Goal: Communication & Community: Ask a question

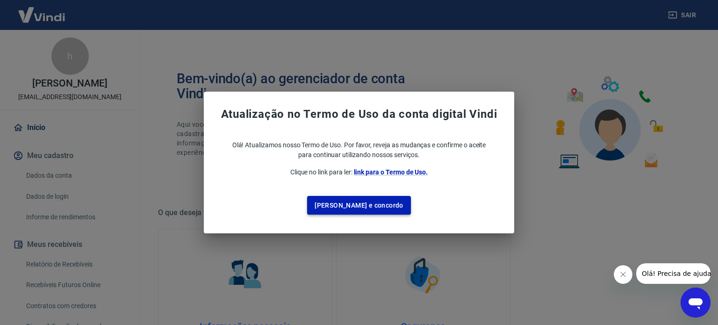
click at [348, 197] on button "[PERSON_NAME] e concordo" at bounding box center [359, 205] width 104 height 19
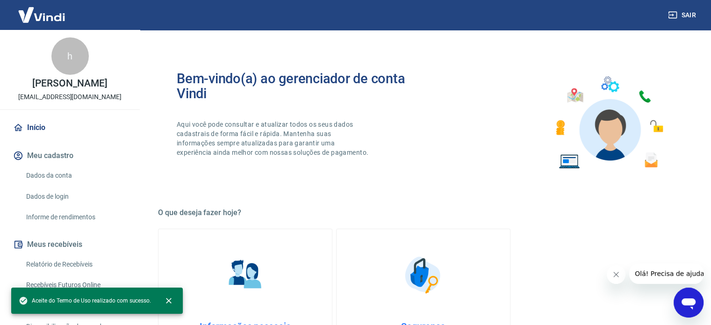
scroll to position [47, 0]
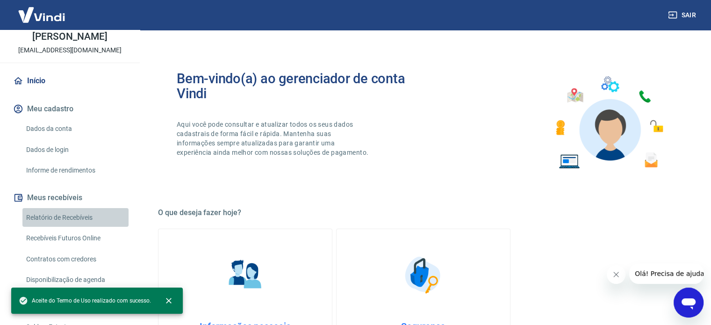
click at [80, 219] on link "Relatório de Recebíveis" at bounding box center [75, 217] width 106 height 19
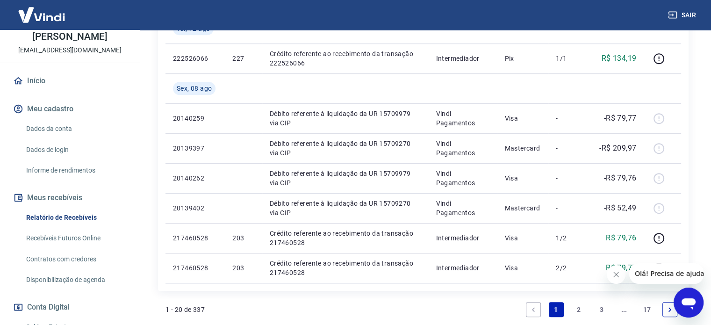
scroll to position [795, 0]
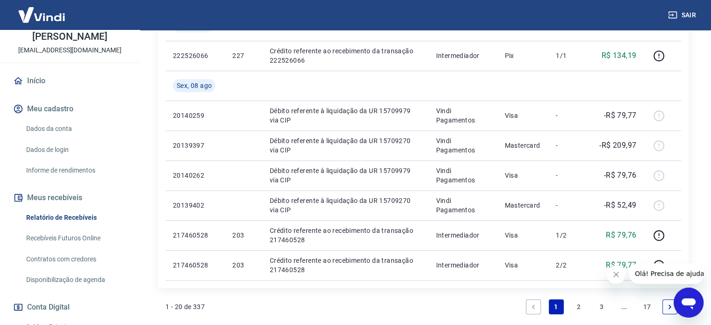
click at [681, 295] on icon "Abrir janela de mensagens" at bounding box center [689, 302] width 17 height 17
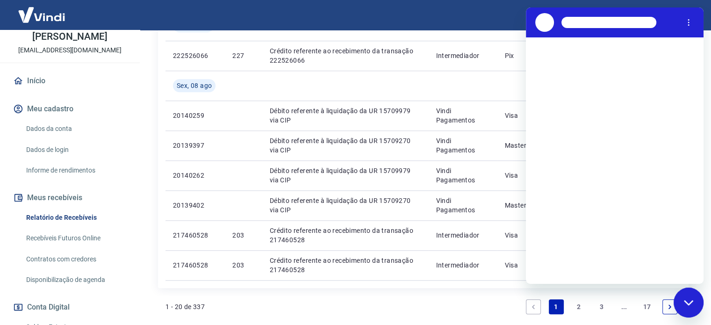
scroll to position [0, 0]
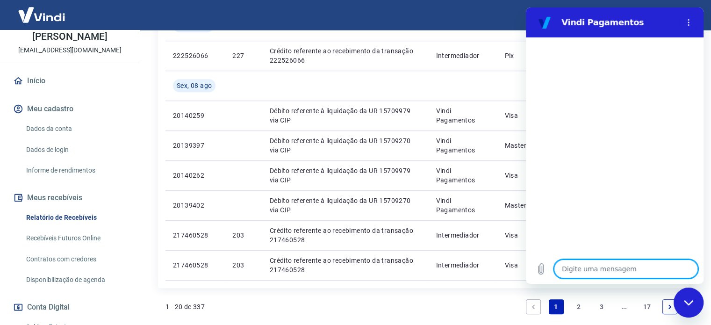
type textarea "O"
type textarea "x"
type textarea "Ol"
type textarea "x"
type textarea "Olá"
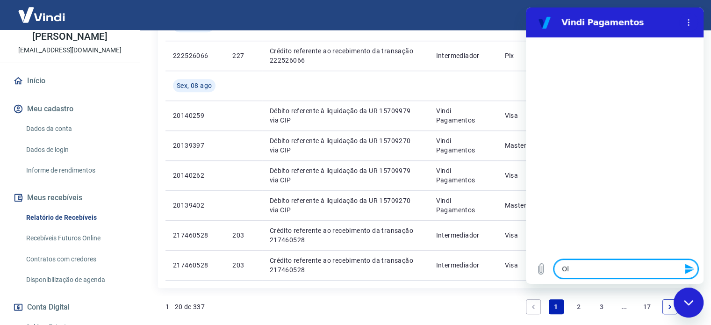
type textarea "x"
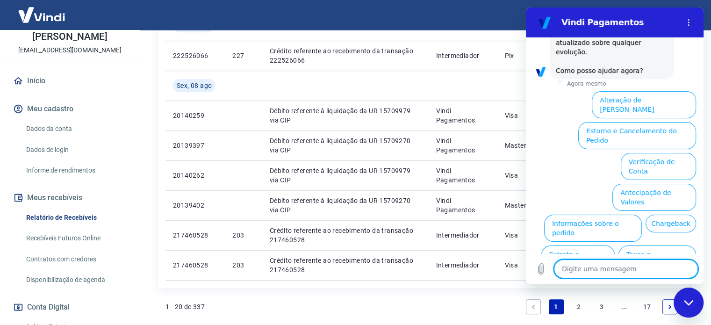
scroll to position [286, 0]
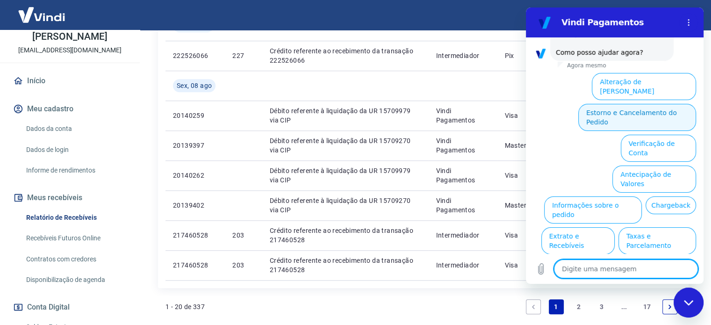
click at [594, 104] on button "Estorno e Cancelamento do Pedido" at bounding box center [638, 117] width 118 height 27
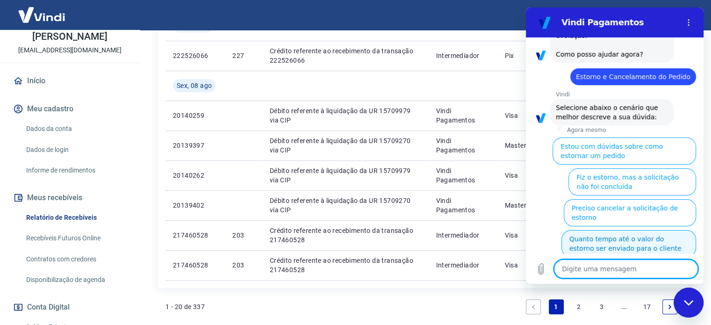
scroll to position [322, 0]
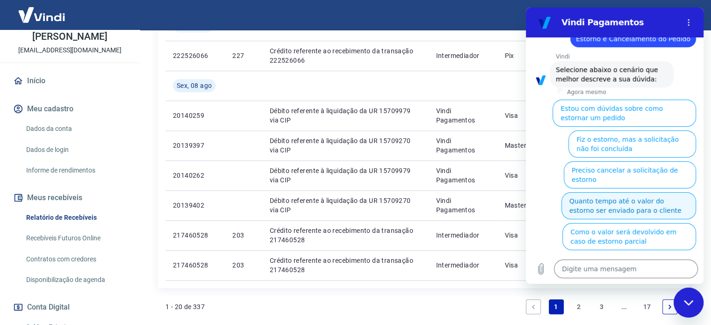
click at [603, 192] on button "Quanto tempo até o valor do estorno ser enviado para o cliente" at bounding box center [629, 205] width 135 height 27
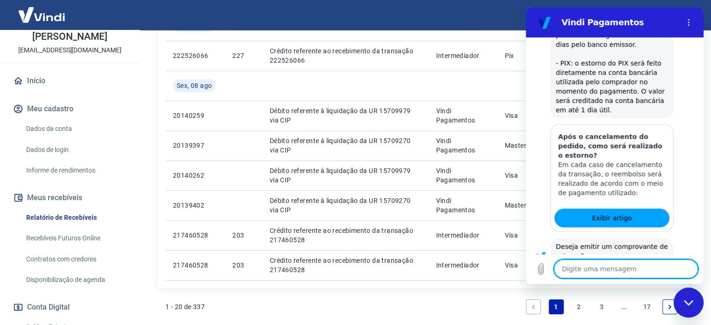
scroll to position [583, 0]
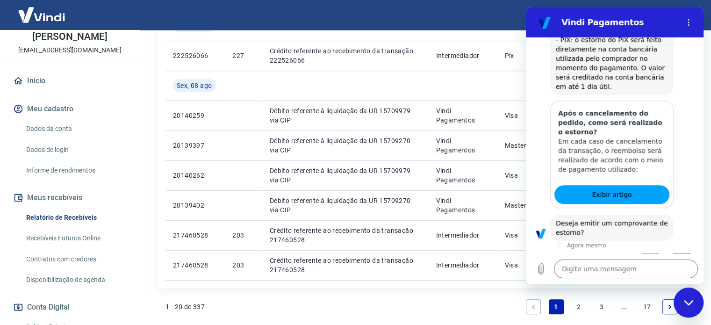
click at [681, 253] on button "Não" at bounding box center [682, 262] width 29 height 18
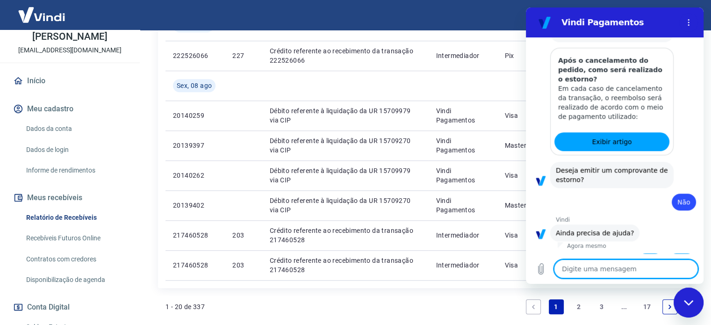
scroll to position [636, 0]
click at [652, 254] on button "Sim" at bounding box center [650, 263] width 27 height 18
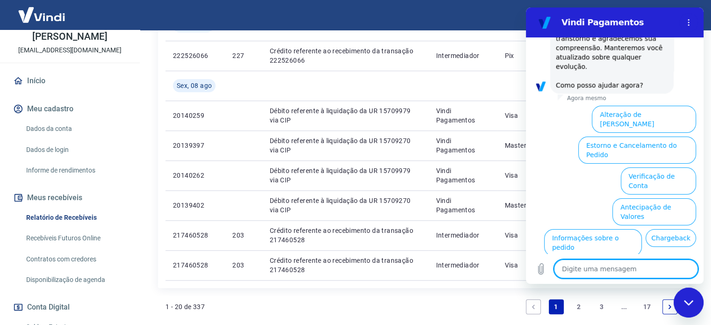
scroll to position [1095, 0]
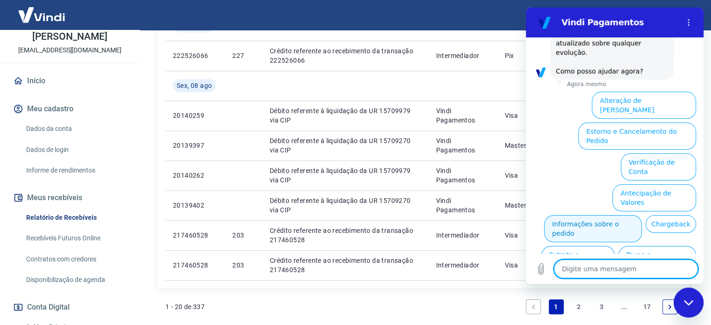
click at [590, 215] on button "Informações sobre o pedido" at bounding box center [593, 228] width 98 height 27
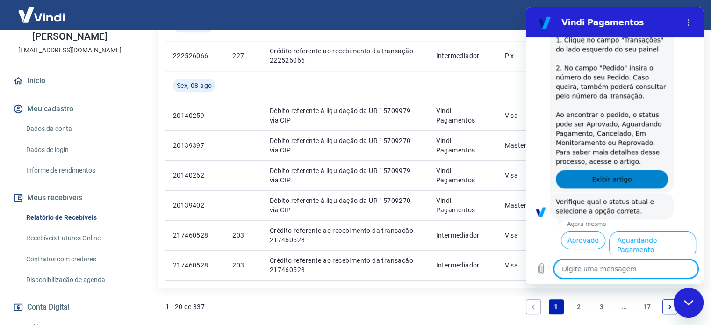
scroll to position [1256, 0]
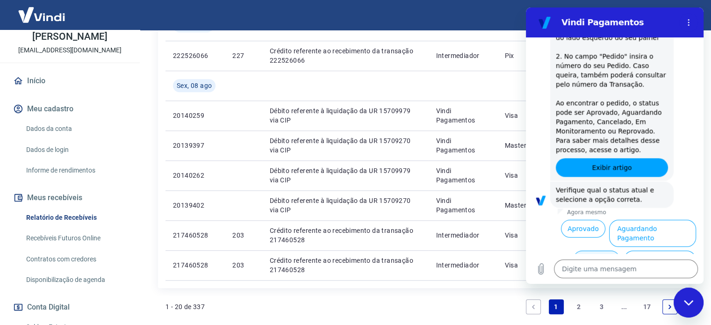
click at [589, 251] on button "Cancelado" at bounding box center [596, 260] width 46 height 18
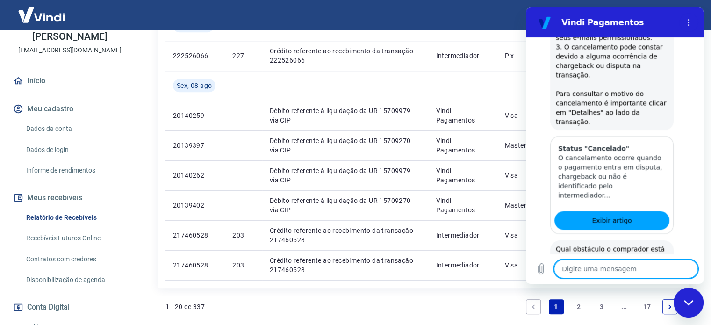
scroll to position [1621, 0]
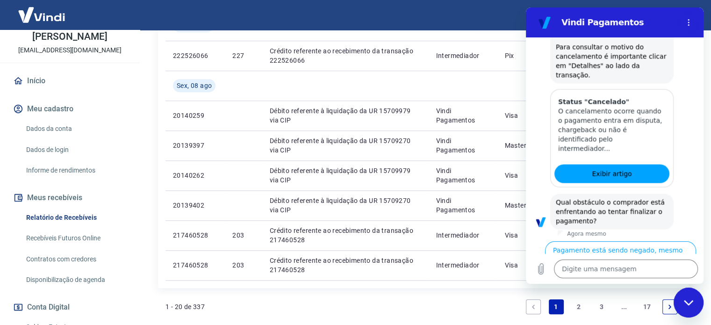
click at [657, 272] on button "Está retornando um erro que impede a conclusão do pagamento" at bounding box center [632, 290] width 129 height 36
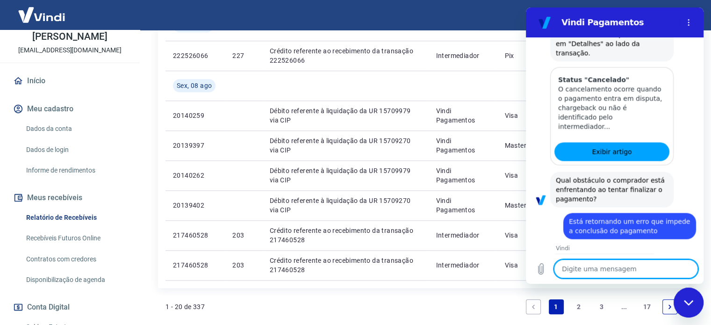
scroll to position [1644, 0]
click at [671, 282] on button "Não" at bounding box center [682, 291] width 29 height 18
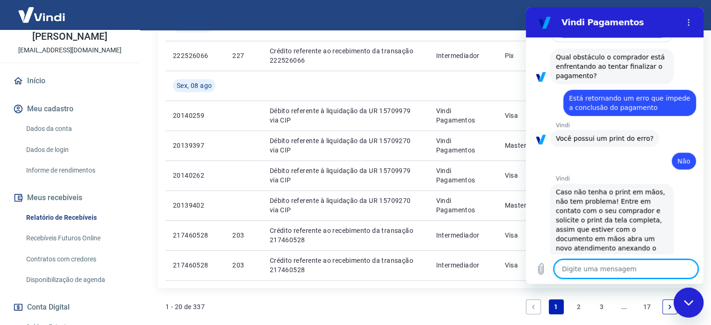
scroll to position [1790, 0]
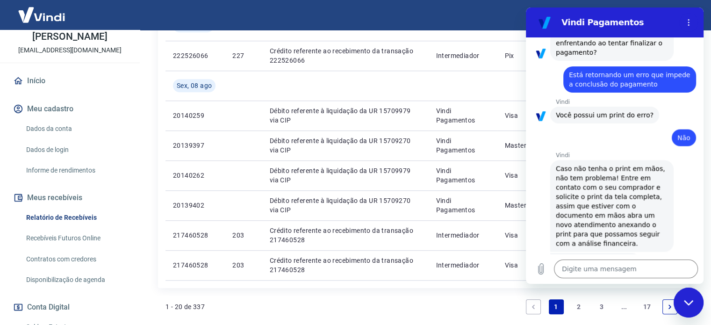
click at [640, 282] on button "Sim" at bounding box center [650, 291] width 27 height 18
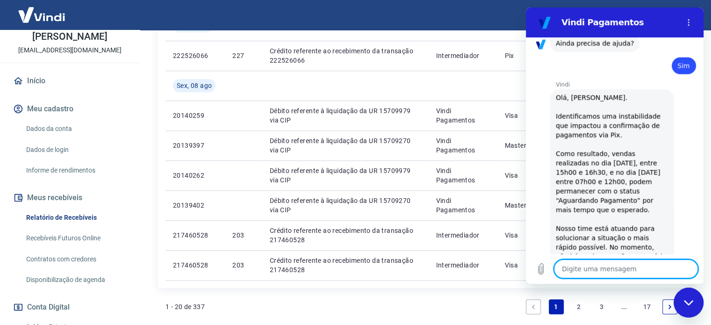
type textarea "x"
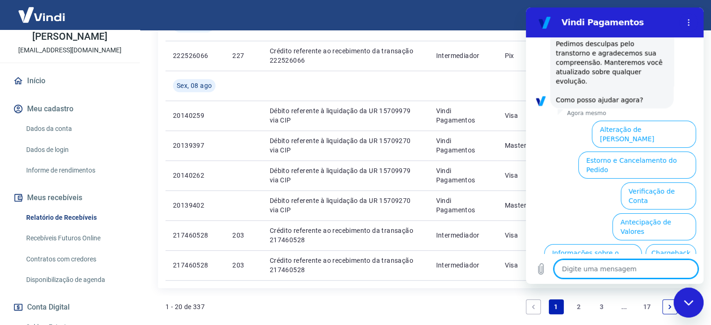
scroll to position [2248, 0]
click at [632, 270] on textarea at bounding box center [626, 269] width 144 height 19
type textarea "f"
type textarea "x"
type textarea "fa"
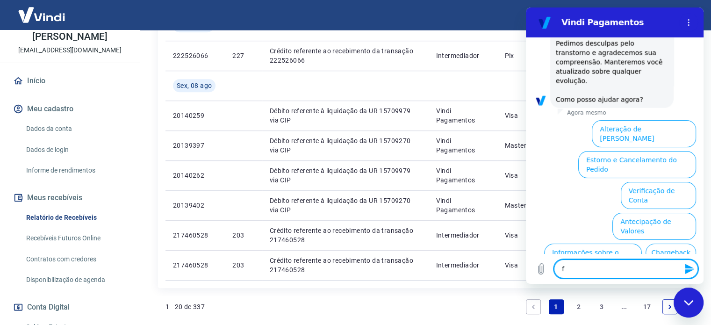
type textarea "x"
type textarea "faa"
type textarea "x"
type textarea "faal"
type textarea "x"
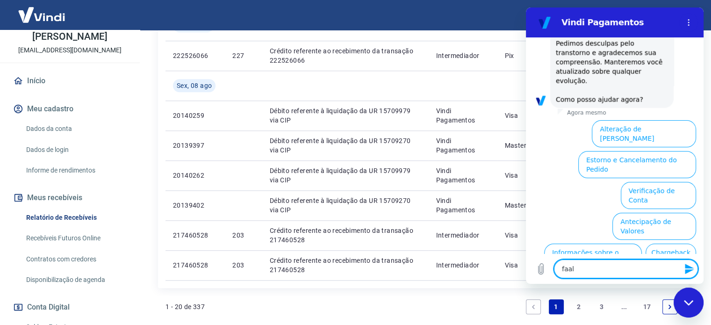
type textarea "faa"
type textarea "x"
type textarea "fa"
type textarea "x"
type textarea "fal"
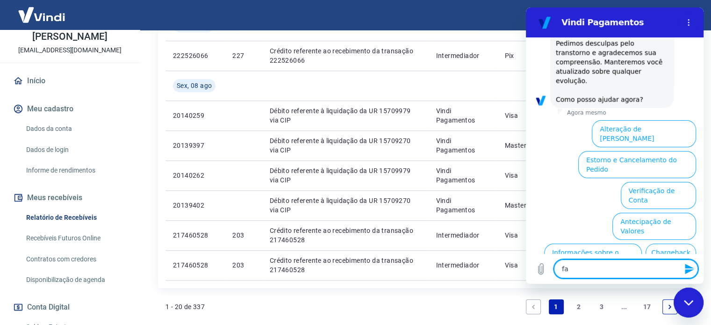
type textarea "x"
type textarea "fala"
type textarea "x"
type textarea "falar"
type textarea "x"
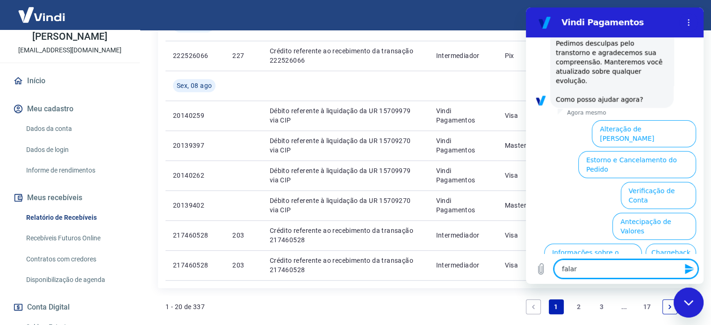
type textarea "falar"
type textarea "x"
type textarea "falar o"
type textarea "x"
type textarea "falar"
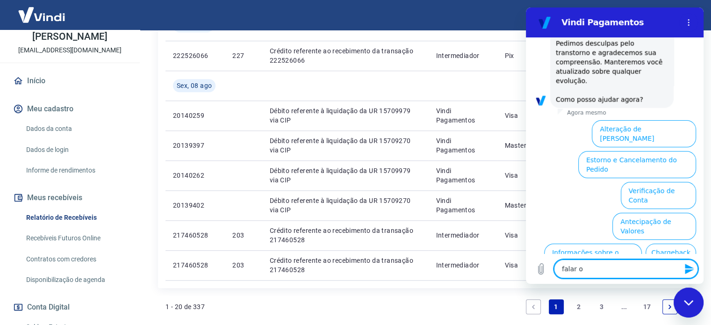
type textarea "x"
type textarea "falar c"
type textarea "x"
type textarea "falar co"
type textarea "x"
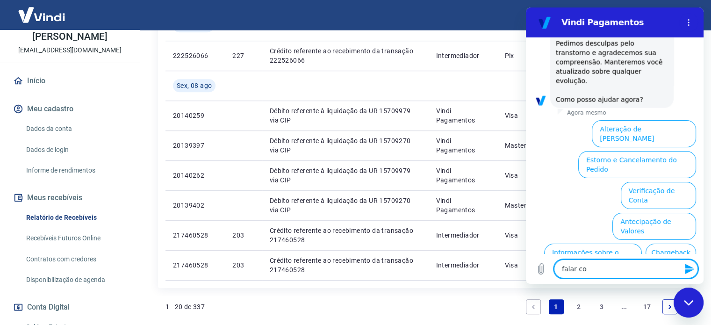
type textarea "falar com"
type textarea "x"
type textarea "falar com"
type textarea "x"
type textarea "falar com a"
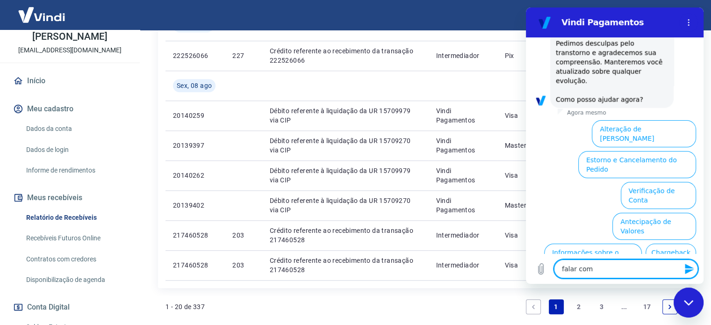
type textarea "x"
type textarea "falar com at"
type textarea "x"
type textarea "falar com ate"
type textarea "x"
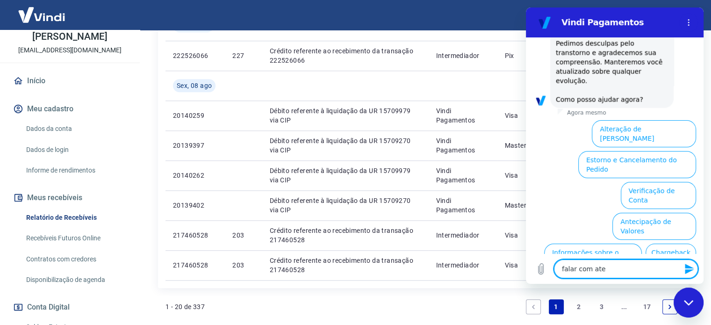
type textarea "falar com [GEOGRAPHIC_DATA]"
type textarea "x"
type textarea "falar com atend"
type textarea "x"
type textarea "falar com atende"
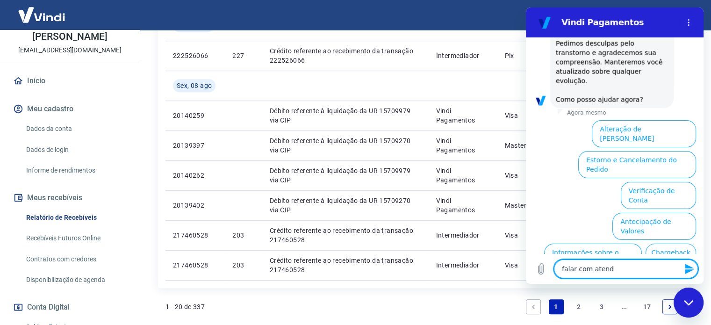
type textarea "x"
type textarea "falar com atenden"
type textarea "x"
type textarea "falar com atendent"
type textarea "x"
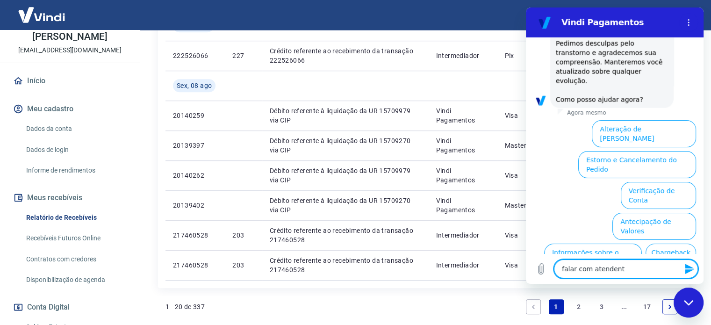
type textarea "falar com atendente"
type textarea "x"
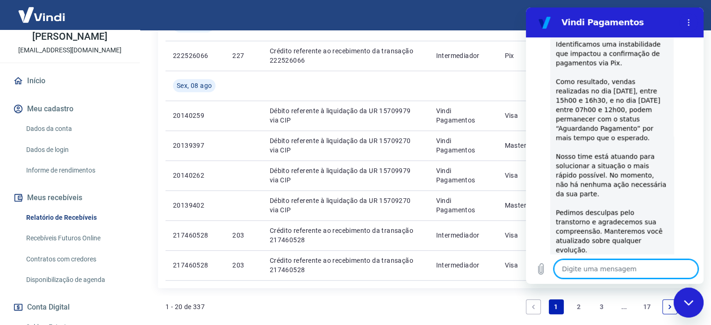
type textarea "x"
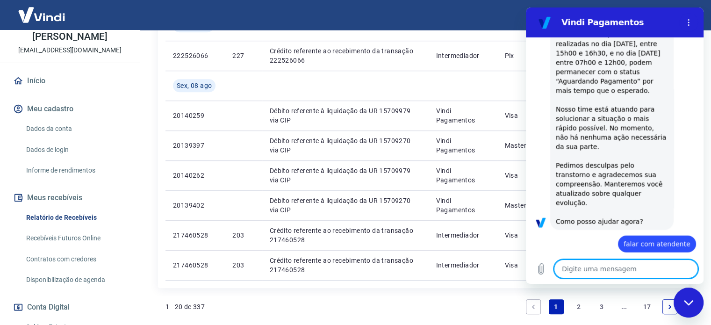
scroll to position [2127, 0]
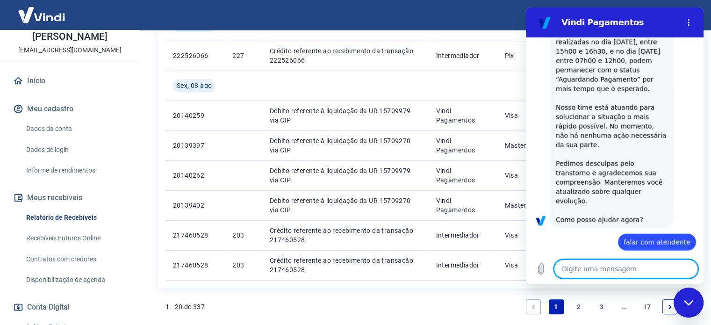
type textarea "f"
type textarea "x"
type textarea "fa"
type textarea "x"
type textarea "fal"
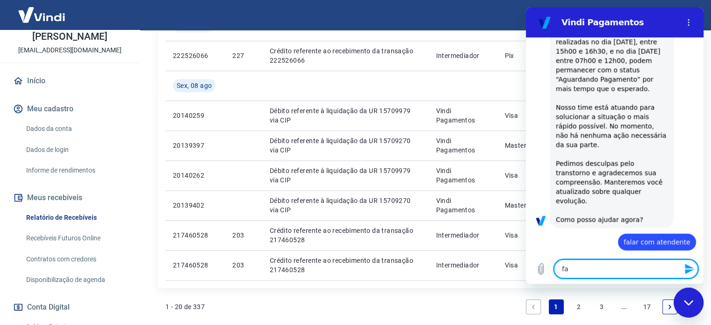
type textarea "x"
type textarea "fala"
type textarea "x"
type textarea "falar"
type textarea "x"
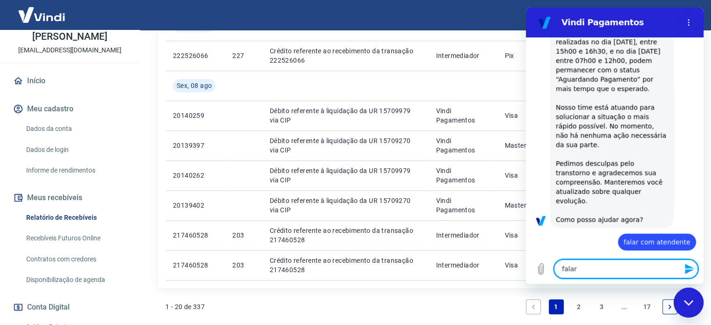
type textarea "falar"
type textarea "x"
type textarea "falar c"
type textarea "x"
type textarea "falar co"
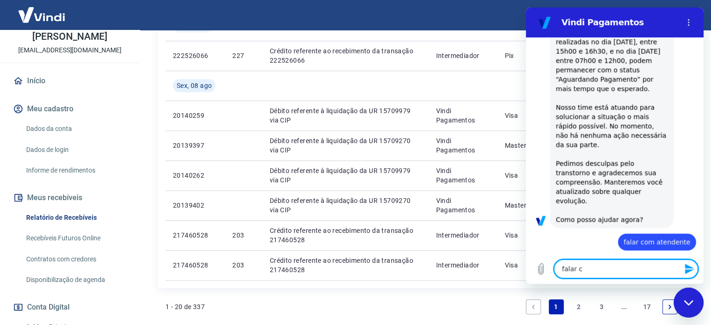
type textarea "x"
type textarea "falar com"
type textarea "x"
type textarea "falar com"
type textarea "x"
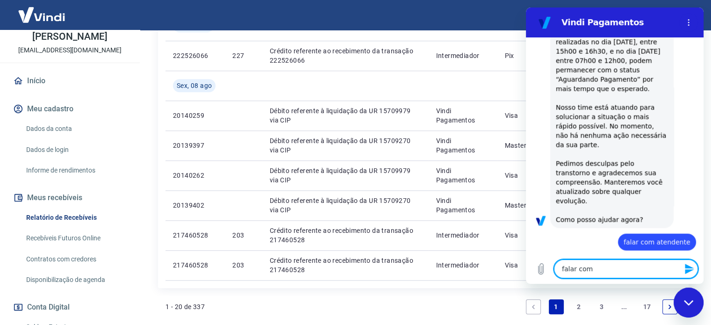
type textarea "falar com h"
type textarea "x"
type textarea "falar com hu"
type textarea "x"
type textarea "falar com hum"
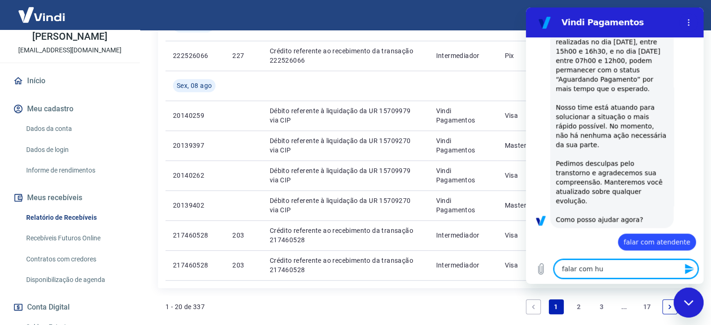
type textarea "x"
type textarea "falar com huma"
type textarea "x"
type textarea "falar com human"
type textarea "x"
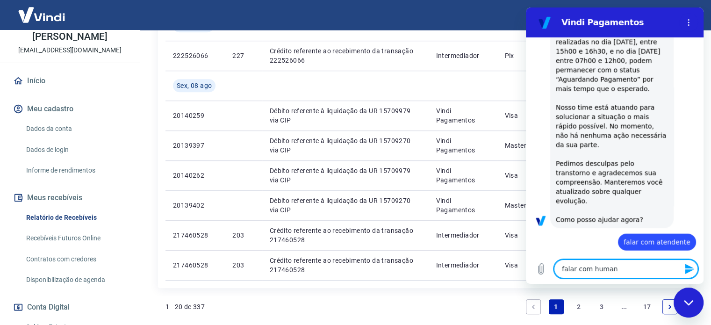
type textarea "falar com humano"
type textarea "x"
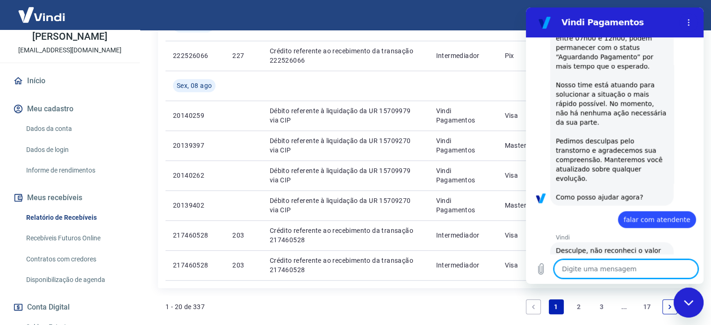
type textarea "x"
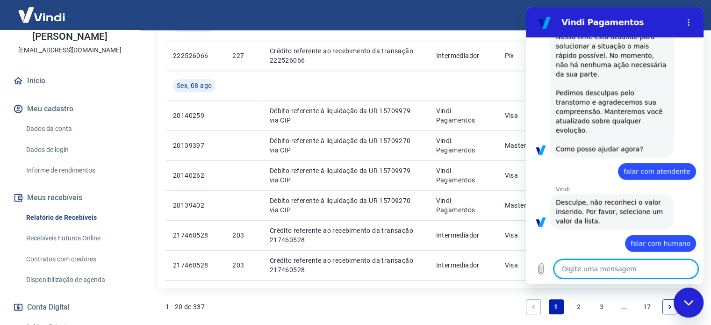
scroll to position [2200, 0]
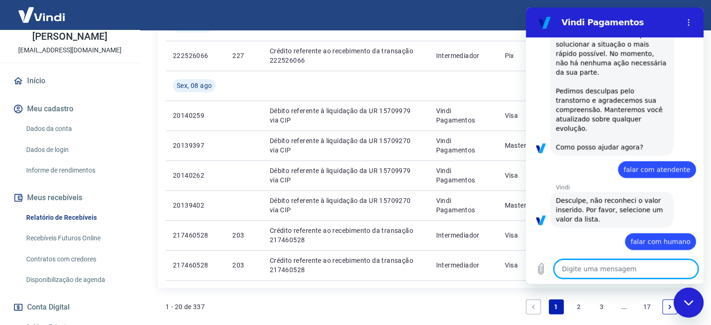
type textarea "f"
type textarea "x"
type textarea "fa"
type textarea "x"
type textarea "fal"
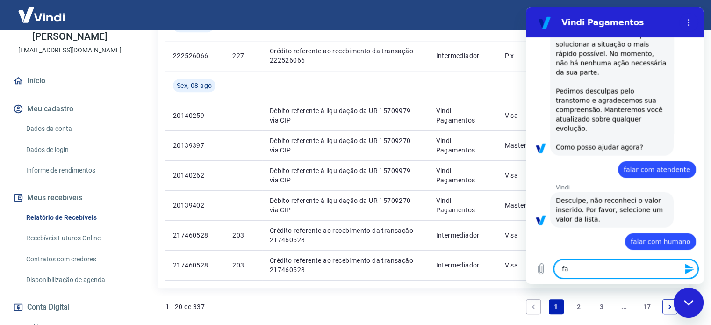
type textarea "x"
type textarea "fala"
type textarea "x"
type textarea "falar"
type textarea "x"
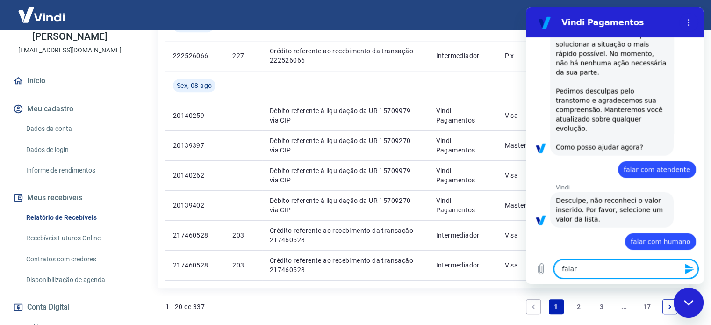
type textarea "falar"
type textarea "x"
type textarea "falar c"
type textarea "x"
type textarea "falar co"
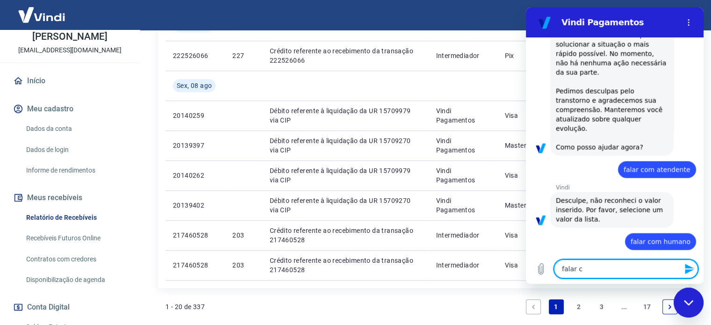
type textarea "x"
type textarea "falar com"
type textarea "x"
type textarea "falar com"
type textarea "x"
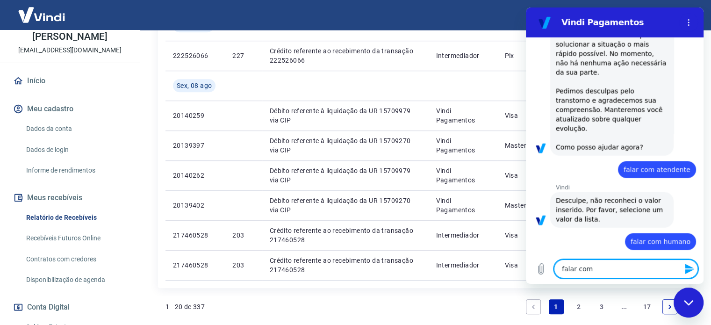
type textarea "falar com a"
type textarea "x"
type textarea "falar com at"
type textarea "x"
type textarea "falar com ate"
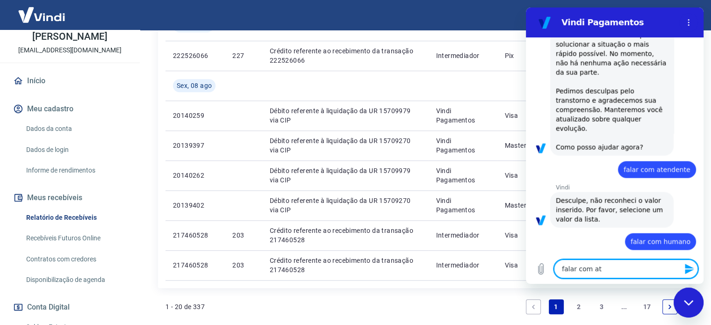
type textarea "x"
type textarea "falar com [GEOGRAPHIC_DATA]"
type textarea "x"
type textarea "falar com atend"
type textarea "x"
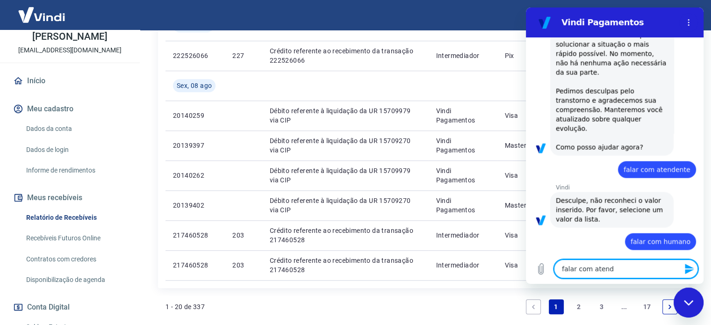
type textarea "falar com atende"
type textarea "x"
type textarea "falar com atenden"
type textarea "x"
type textarea "falar com atendent"
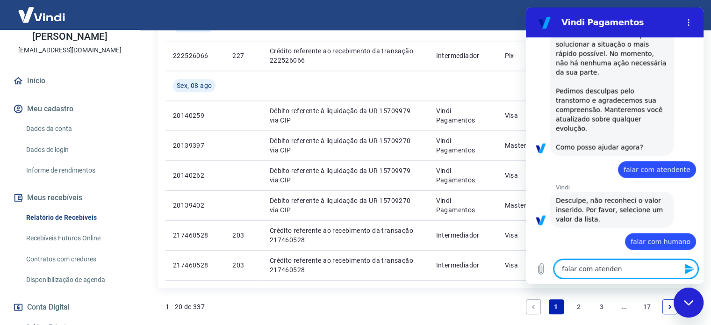
type textarea "x"
type textarea "falar com atendente"
type textarea "x"
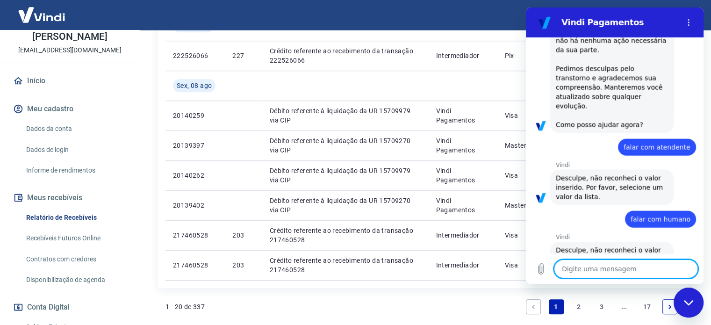
type textarea "x"
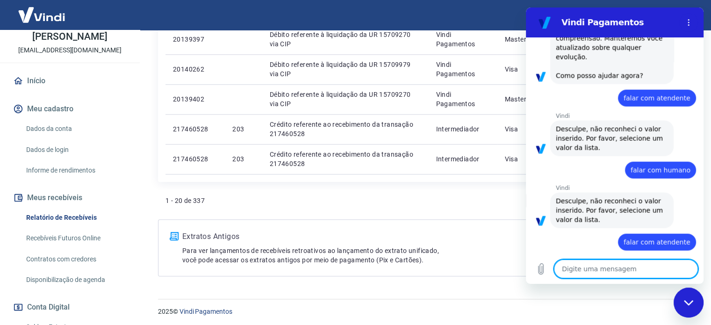
scroll to position [903, 0]
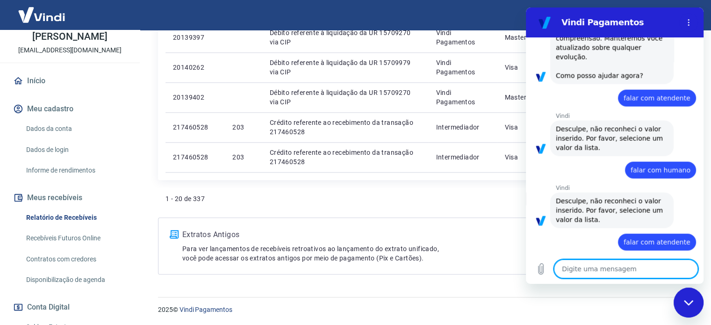
click at [685, 11] on section "Vindi Pagamentos" at bounding box center [615, 22] width 178 height 30
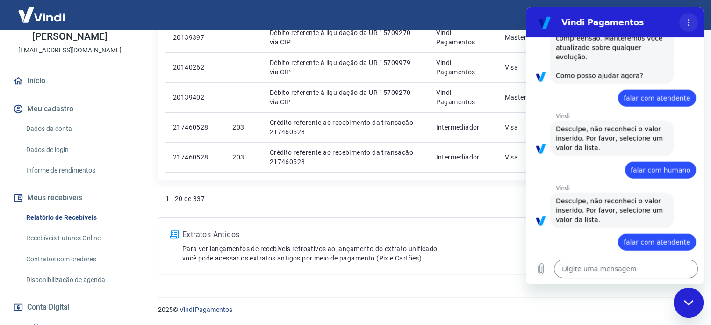
click at [687, 22] on icon "Menu de opções" at bounding box center [688, 22] width 7 height 7
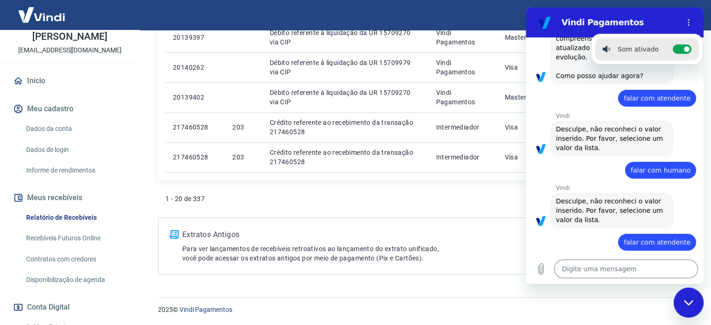
click at [609, 125] on div "09:25 diz: Olá Enviado · 09:25 [PERSON_NAME] diz: [PERSON_NAME], [PERSON_NAME].…" at bounding box center [615, 145] width 178 height 217
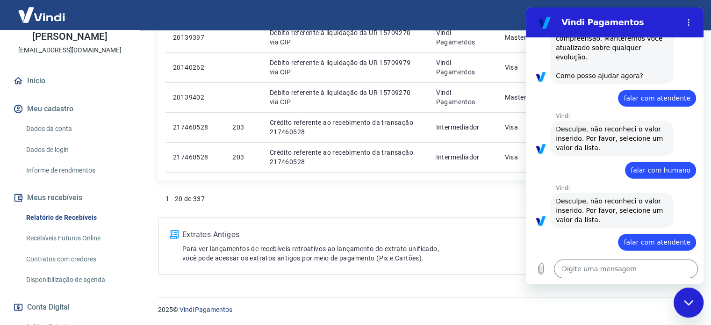
click at [607, 279] on div "Digite uma mensagem x" at bounding box center [615, 269] width 178 height 30
click at [610, 266] on textarea at bounding box center [626, 269] width 144 height 19
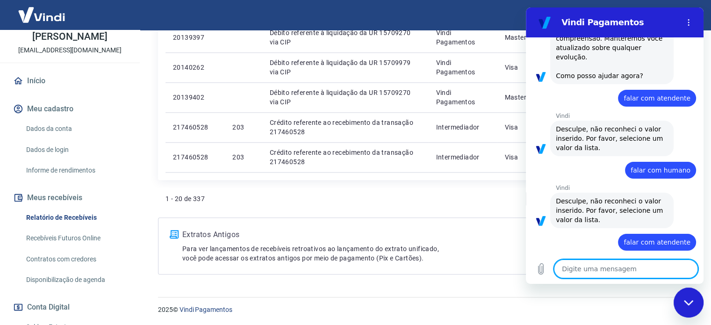
type textarea "o"
type textarea "x"
type textarea "oi"
type textarea "x"
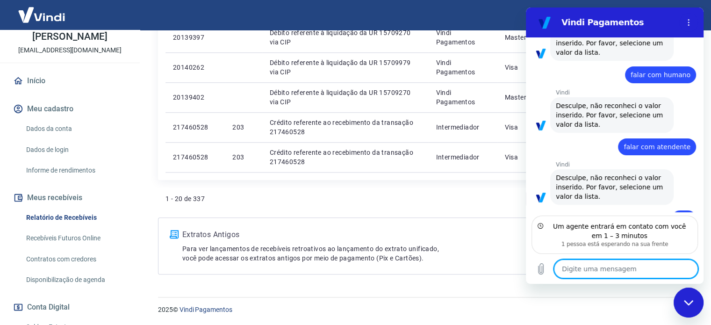
scroll to position [2369, 0]
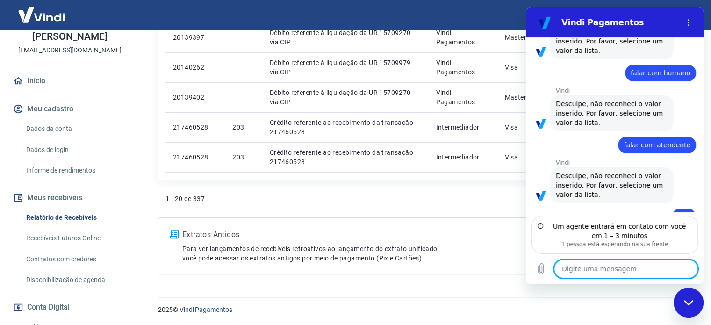
click at [640, 270] on textarea at bounding box center [626, 269] width 144 height 19
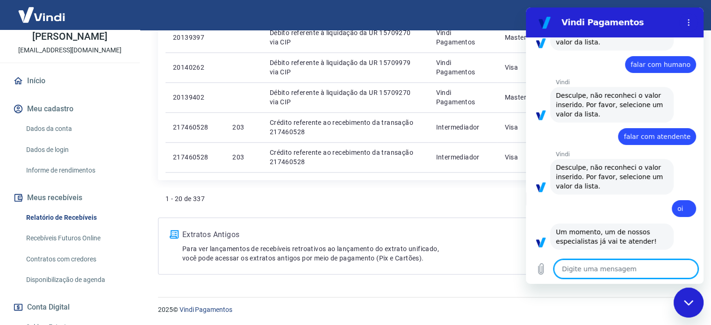
type textarea "x"
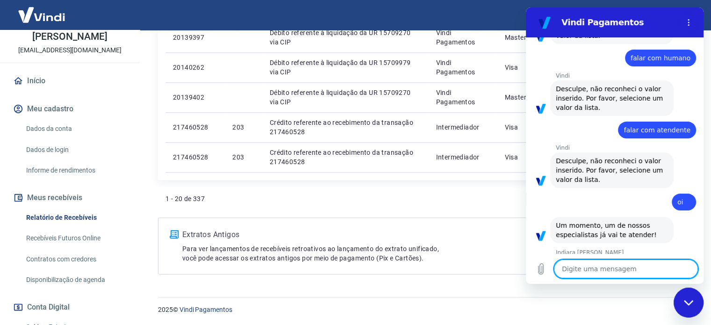
scroll to position [2386, 0]
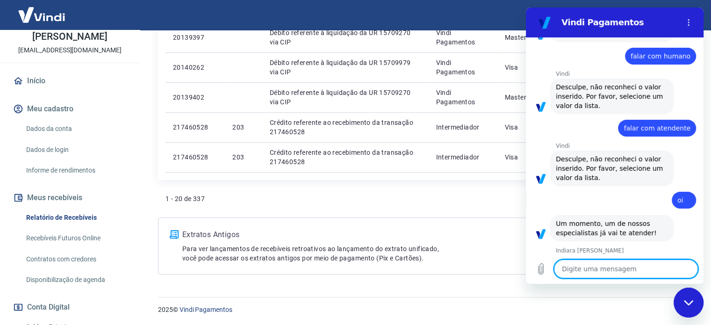
click at [609, 261] on textarea at bounding box center [626, 269] width 144 height 19
type textarea "B"
type textarea "x"
type textarea "Bo"
type textarea "x"
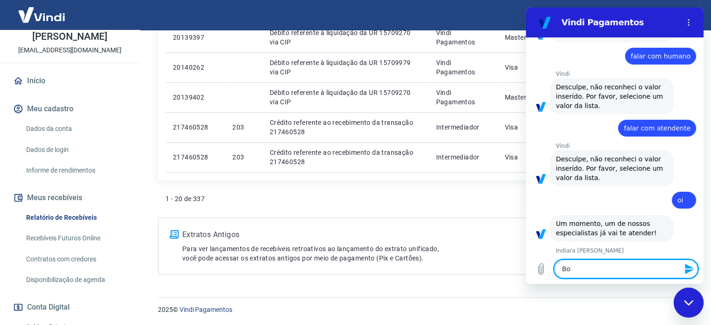
type textarea "Bom"
type textarea "x"
type textarea "Bom"
type textarea "x"
type textarea "Bom d"
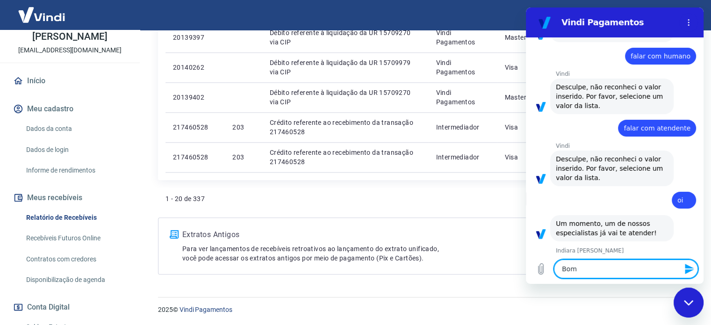
type textarea "x"
type textarea "Bom di"
type textarea "x"
type textarea "Bom dia"
type textarea "x"
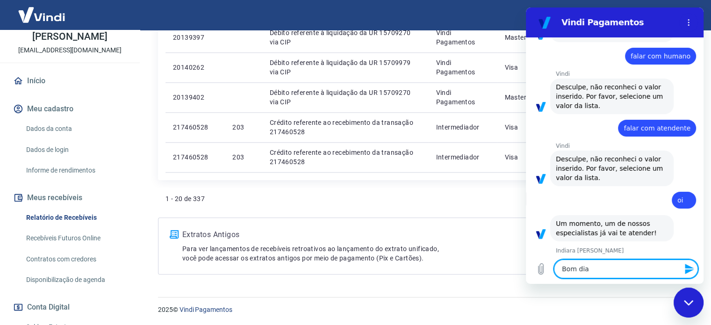
type textarea "Bom dia,"
type textarea "x"
type textarea "Bom dia,"
type textarea "x"
type textarea "Bom dia, I"
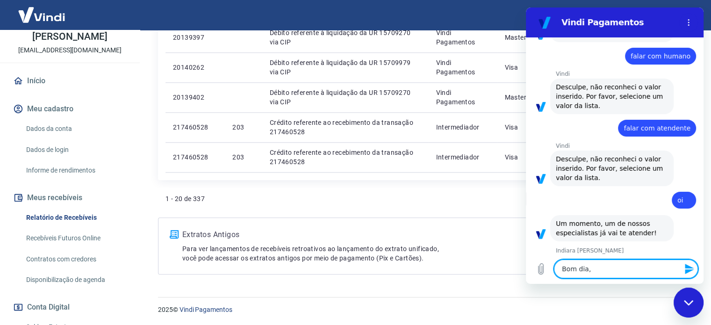
type textarea "x"
type textarea "Bom dia, In"
type textarea "x"
type textarea "Bom dia, [GEOGRAPHIC_DATA]"
type textarea "x"
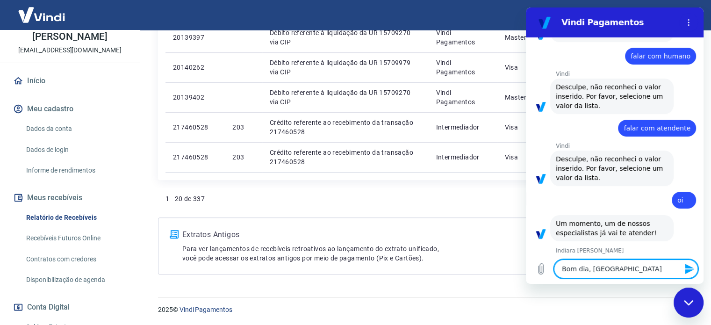
type textarea "Bom dia, Indi"
type textarea "x"
type textarea "Bom dia, [GEOGRAPHIC_DATA]"
type textarea "x"
type textarea "Bom dia, Indiar"
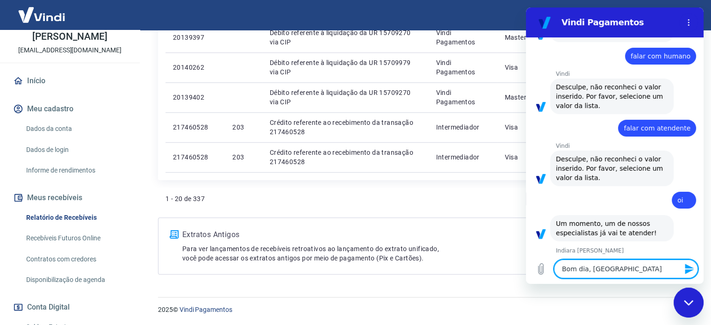
type textarea "x"
type textarea "Bom dia, [GEOGRAPHIC_DATA]"
type textarea "x"
type textarea "Bom dia, [GEOGRAPHIC_DATA]"
type textarea "x"
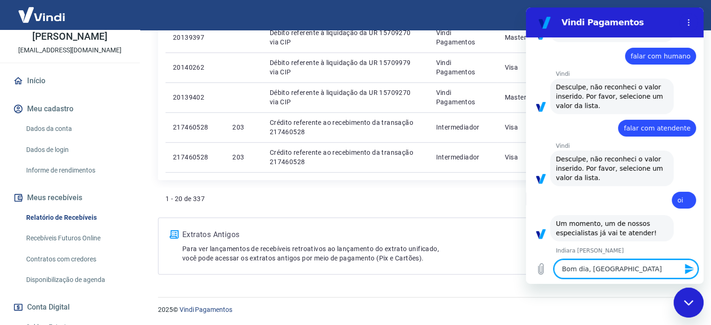
type textarea "Bom dia, [GEOGRAPHIC_DATA]"
type textarea "x"
type textarea "Bom dia, Indiara!"
type textarea "x"
type textarea "Bom dia, Indiara!"
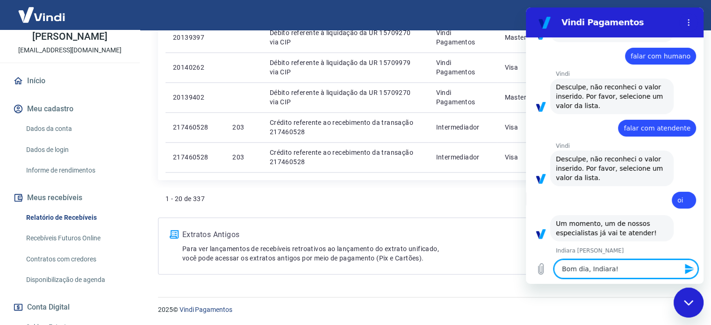
type textarea "x"
type textarea "Bom dia, Indiara! C"
type textarea "x"
type textarea "Bom dia, Indiara! Co"
type textarea "x"
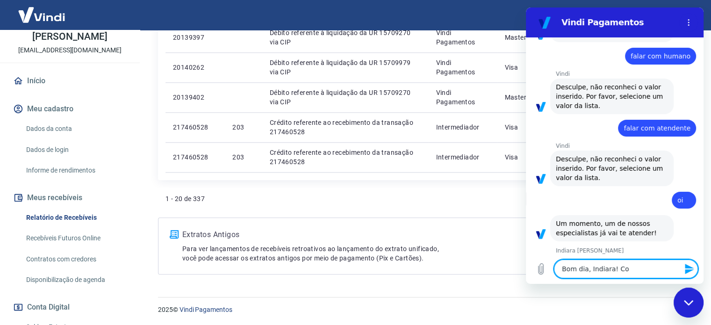
type textarea "Bom dia, Indiara! Com"
type textarea "x"
type textarea "Bom dia, Indiara! Com"
type textarea "x"
type textarea "Bom dia, Indiara! Com a"
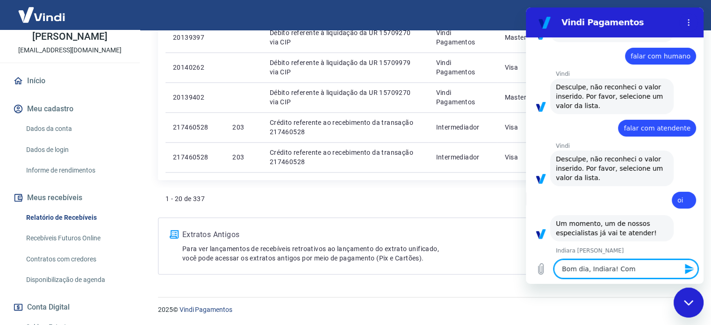
type textarea "x"
type textarea "Bom dia, Indiara! Com a"
type textarea "x"
type textarea "Bom dia, Indiara! Com a l"
type textarea "x"
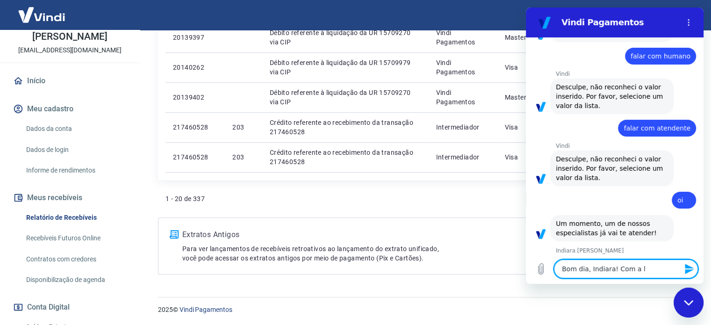
type textarea "Bom dia, Indiara! Com a la"
type textarea "x"
type textarea "Bom dia, Indiara! Com a lar"
type textarea "x"
type textarea "Bom dia, Indiara! Com a lary"
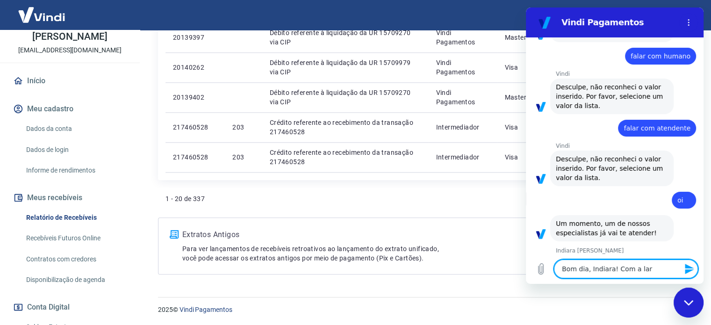
type textarea "x"
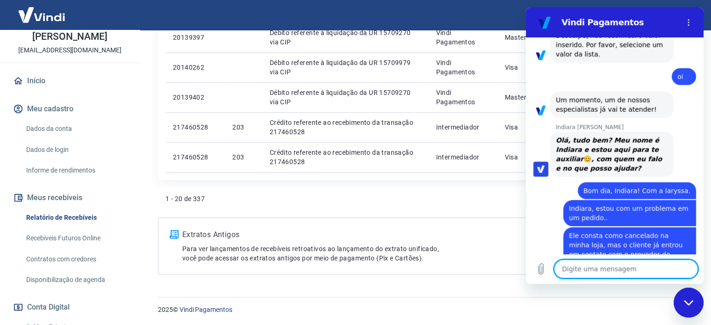
scroll to position [2540, 0]
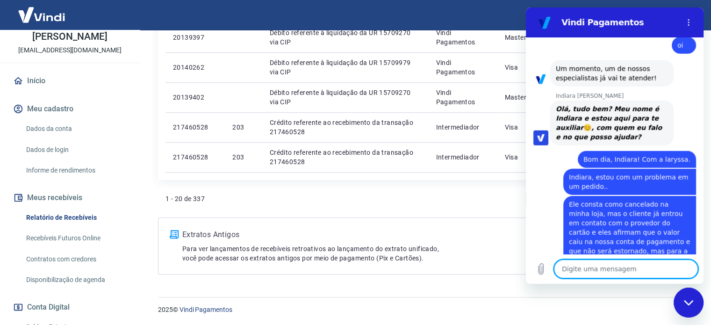
click at [627, 269] on textarea at bounding box center [626, 269] width 144 height 19
click at [547, 268] on button "Carregar arquivo" at bounding box center [541, 269] width 19 height 19
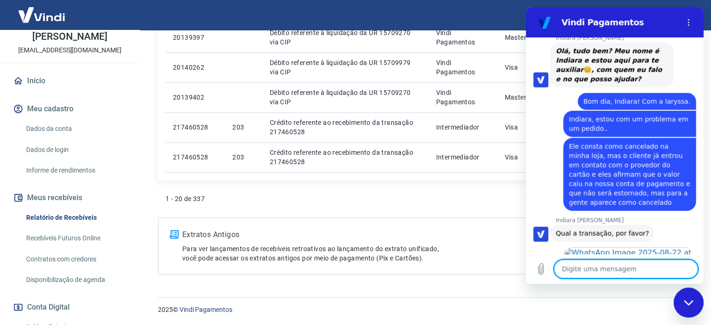
scroll to position [2614, 0]
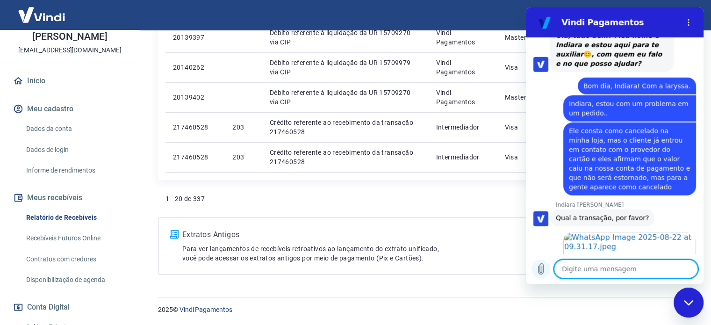
click at [544, 267] on icon "Carregar arquivo" at bounding box center [541, 269] width 5 height 11
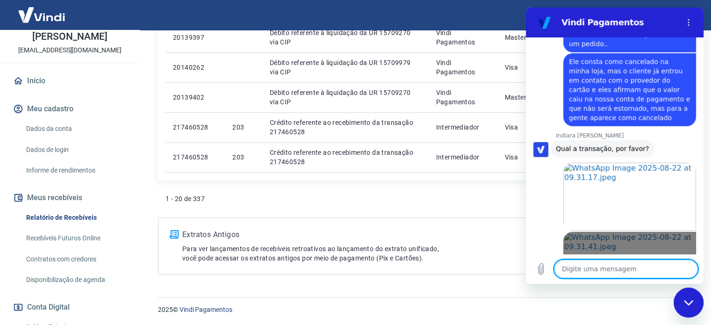
scroll to position [2732, 0]
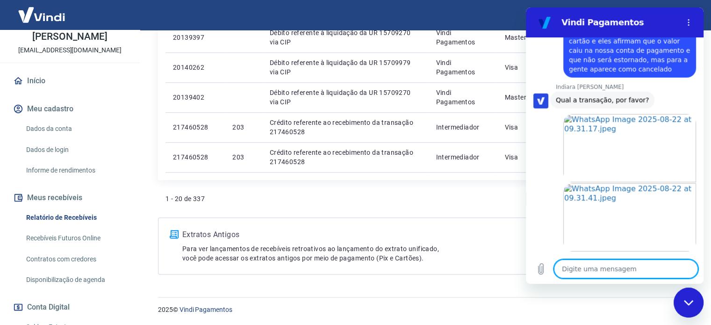
click at [612, 268] on textarea at bounding box center [626, 269] width 144 height 19
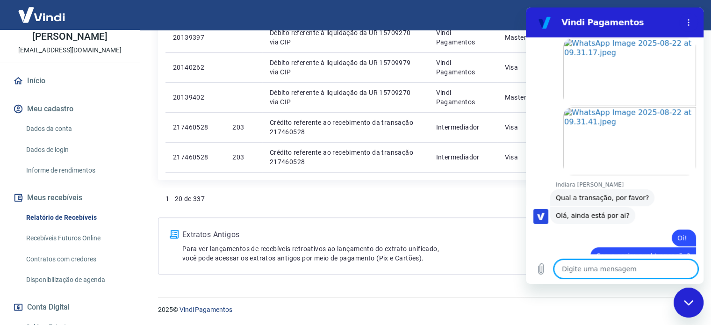
scroll to position [2840, 0]
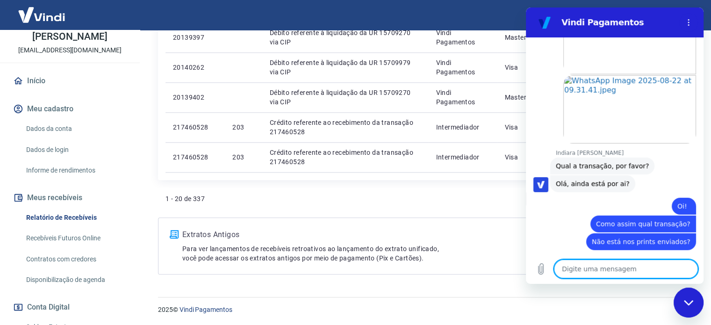
click at [625, 261] on textarea at bounding box center [626, 269] width 144 height 19
paste textarea "Pedido 237"
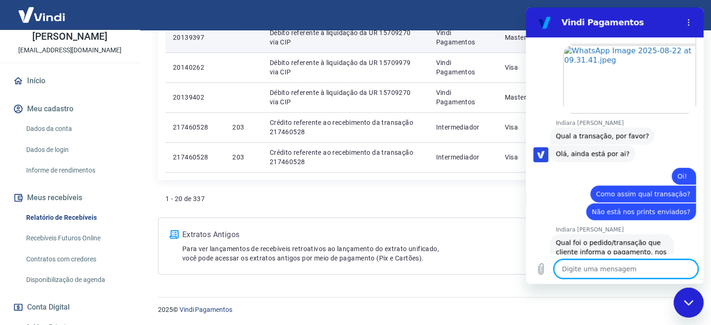
scroll to position [2872, 0]
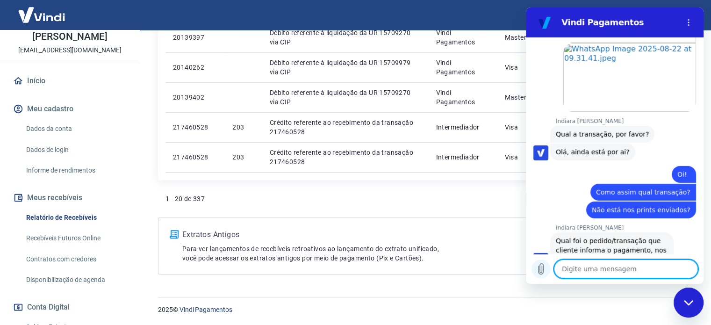
click at [539, 273] on icon "Carregar arquivo" at bounding box center [541, 269] width 5 height 11
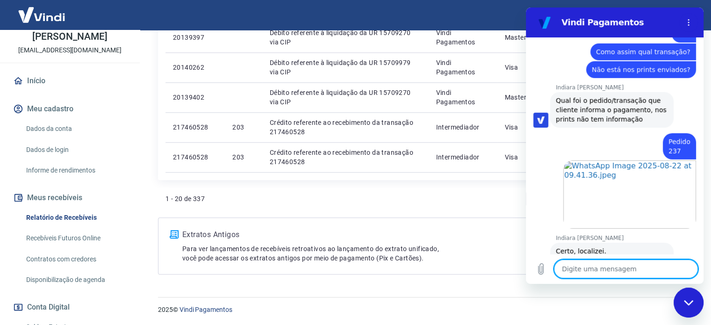
scroll to position [3027, 0]
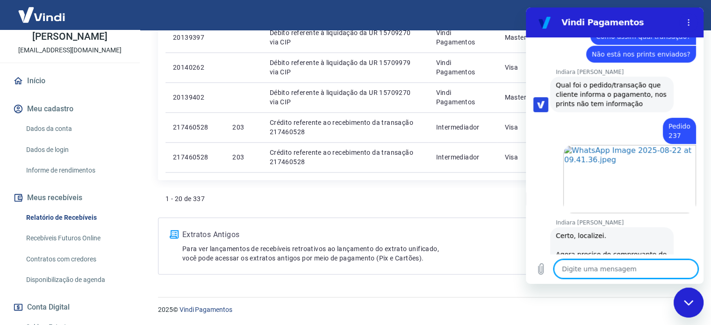
click at [617, 263] on textarea at bounding box center [626, 269] width 144 height 19
click at [549, 264] on button "Carregar arquivo" at bounding box center [541, 269] width 19 height 19
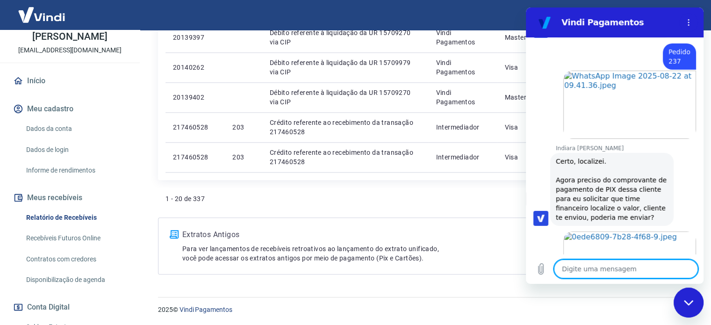
scroll to position [3179, 0]
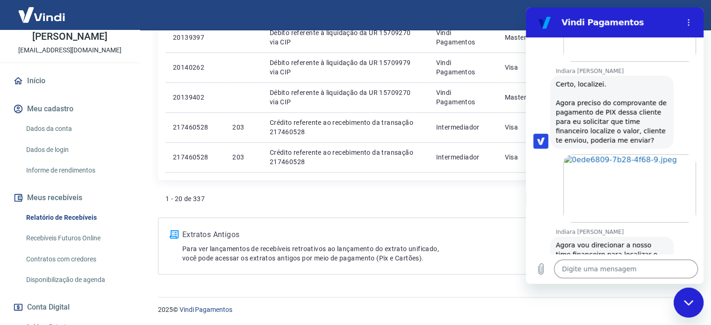
click at [614, 259] on div "Digite uma mensagem x" at bounding box center [615, 269] width 178 height 30
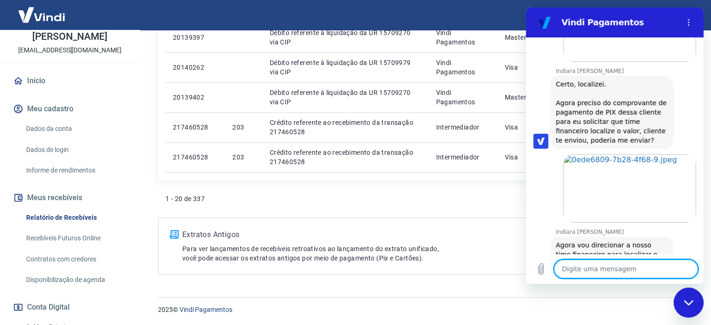
click at [615, 260] on textarea at bounding box center [626, 269] width 144 height 19
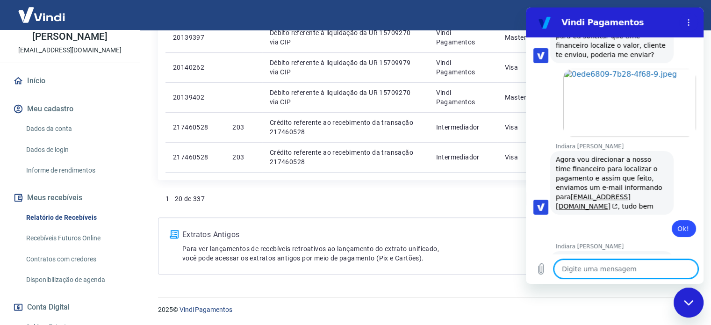
scroll to position [3295, 0]
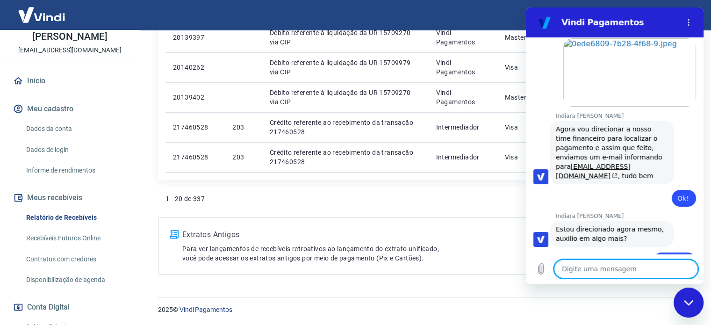
click at [607, 268] on textarea at bounding box center [626, 269] width 144 height 19
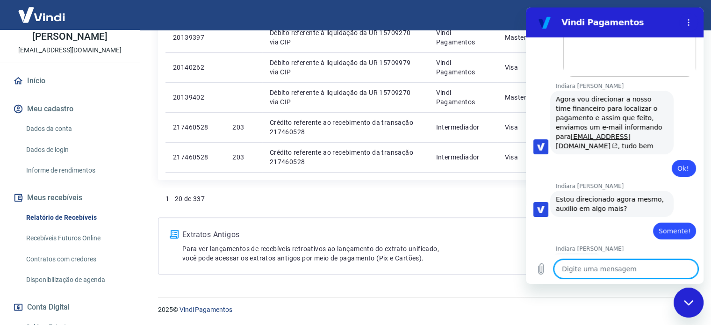
scroll to position [3327, 0]
